Goal: Book appointment/travel/reservation

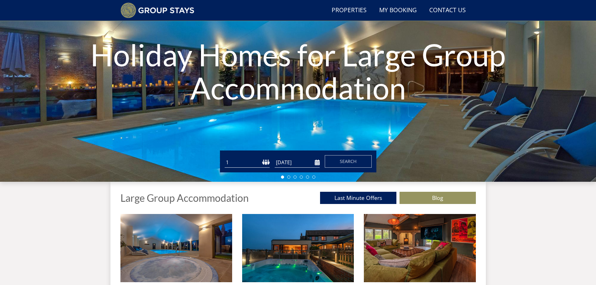
scroll to position [79, 0]
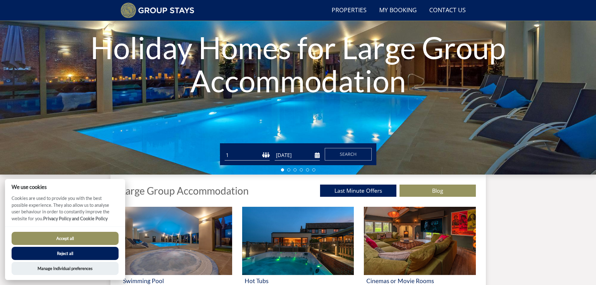
click at [266, 155] on select "1 2 3 4 5 6 7 8 9 10 11 12 13 14 15 16 17 18 19 20 21 22 23 24 25 26 27 28 29 3…" at bounding box center [247, 155] width 45 height 10
select select "22"
click at [225, 150] on select "1 2 3 4 5 6 7 8 9 10 11 12 13 14 15 16 17 18 19 20 21 22 23 24 25 26 27 28 29 3…" at bounding box center [247, 155] width 45 height 10
click at [317, 153] on input "[DATE]" at bounding box center [297, 155] width 45 height 10
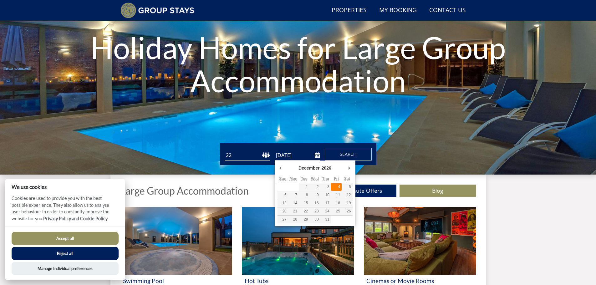
type input "[DATE]"
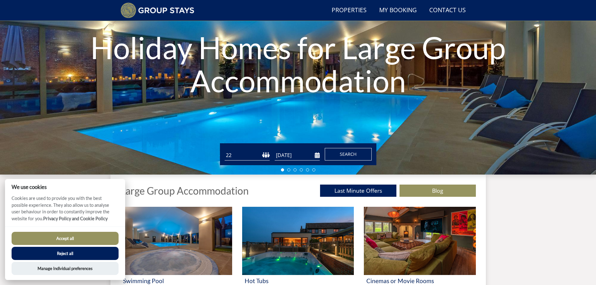
click at [346, 156] on span "Search" at bounding box center [348, 154] width 17 height 6
click at [69, 236] on button "Accept all" at bounding box center [65, 238] width 107 height 13
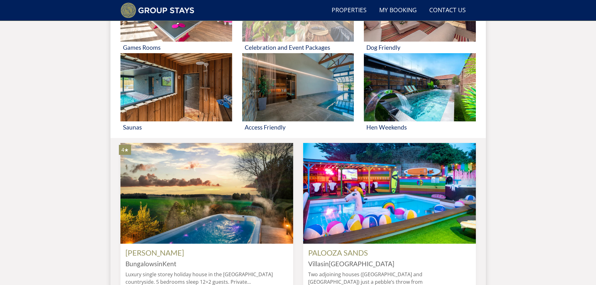
scroll to position [173, 0]
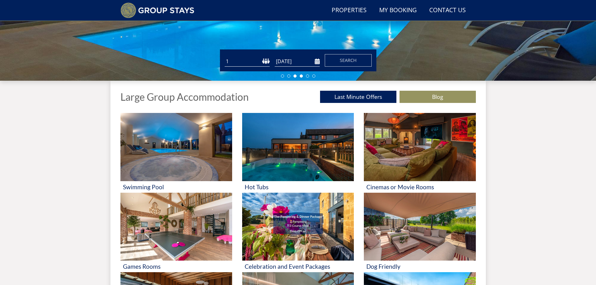
click at [300, 77] on li at bounding box center [301, 75] width 3 height 3
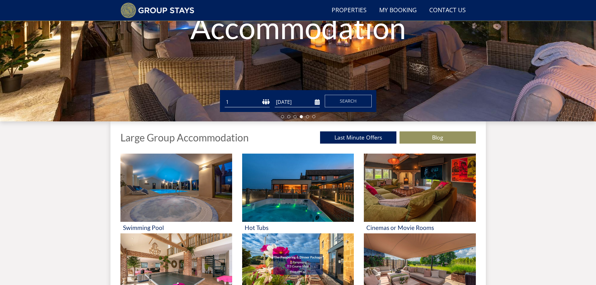
scroll to position [79, 0]
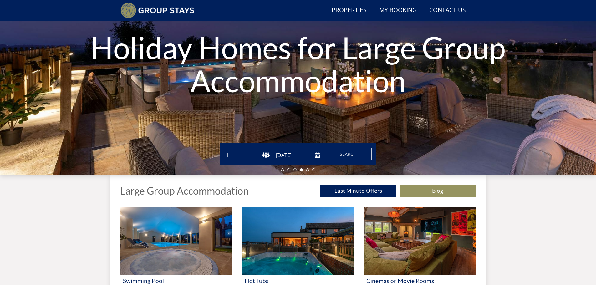
click at [266, 154] on select "1 2 3 4 5 6 7 8 9 10 11 12 13 14 15 16 17 18 19 20 21 22 23 24 25 26 27 28 29 3…" at bounding box center [247, 155] width 45 height 10
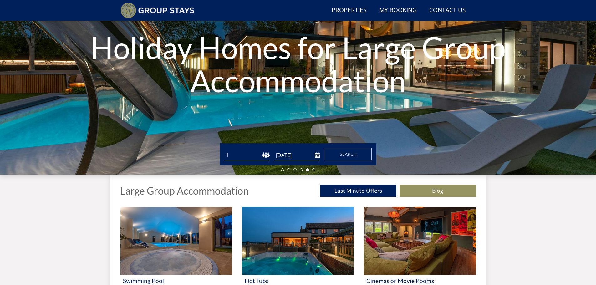
select select "22"
click at [225, 150] on select "1 2 3 4 5 6 7 8 9 10 11 12 13 14 15 16 17 18 19 20 21 22 23 24 25 26 27 28 29 3…" at bounding box center [247, 155] width 45 height 10
click at [351, 154] on span "Search" at bounding box center [348, 154] width 17 height 6
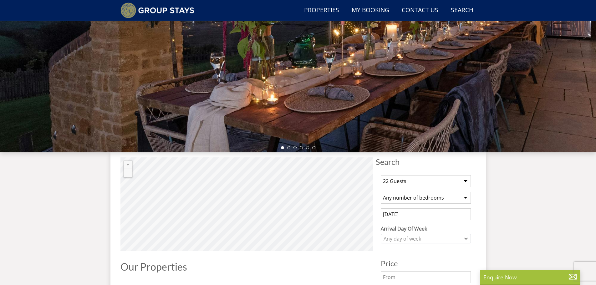
scroll to position [116, 0]
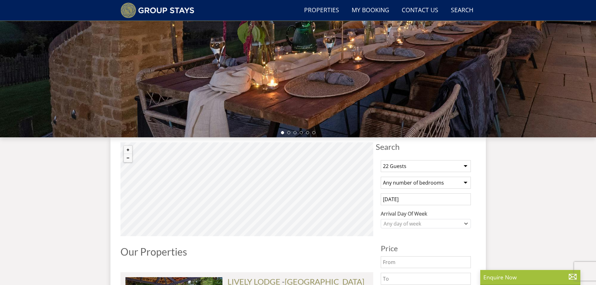
click at [467, 182] on select "Any number of bedrooms 3 Bedrooms 4 Bedrooms 5 Bedrooms 6 Bedrooms 7 Bedrooms 8…" at bounding box center [426, 183] width 90 height 12
select select "9"
click at [381, 177] on select "Any number of bedrooms 3 Bedrooms 4 Bedrooms 5 Bedrooms 6 Bedrooms 7 Bedrooms 8…" at bounding box center [426, 183] width 90 height 12
click at [423, 200] on input "[DATE]" at bounding box center [426, 199] width 90 height 12
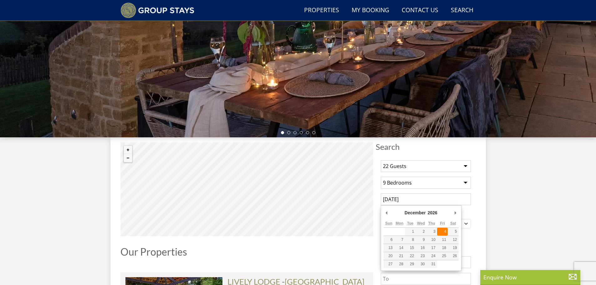
type input "[DATE]"
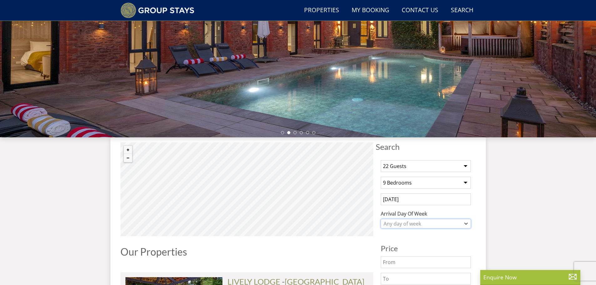
click at [467, 222] on icon "Combobox" at bounding box center [465, 224] width 3 height 4
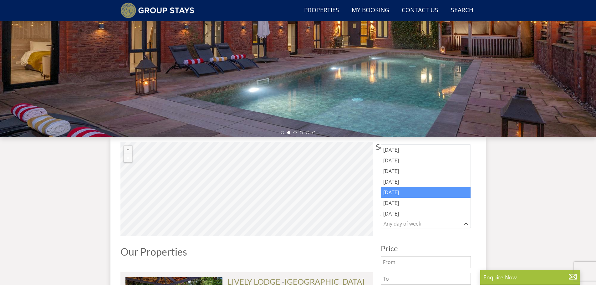
click at [400, 190] on div "[DATE]" at bounding box center [425, 192] width 89 height 11
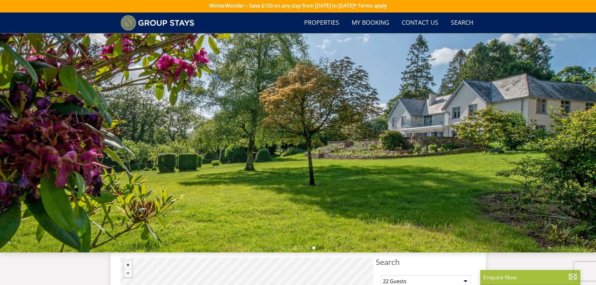
scroll to position [0, 0]
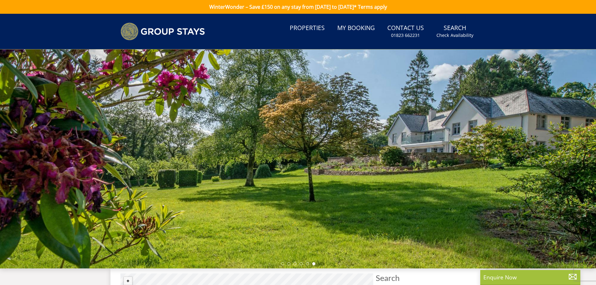
scroll to position [79, 0]
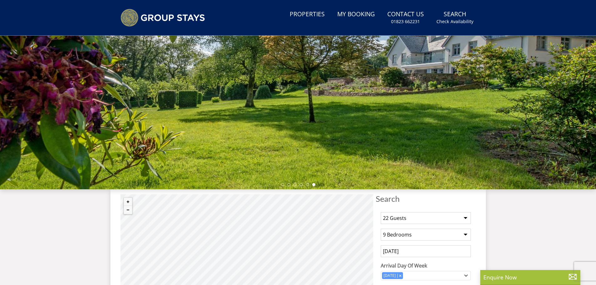
select select "22"
